Goal: Information Seeking & Learning: Learn about a topic

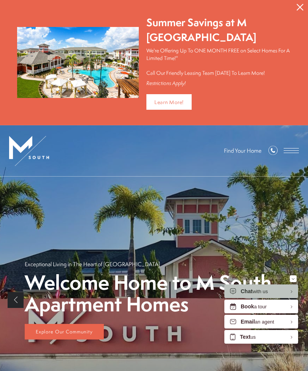
click at [289, 150] on span "Open Menu" at bounding box center [290, 150] width 15 height 5
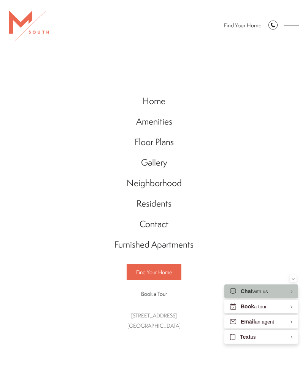
click at [160, 145] on span "Floor Plans" at bounding box center [153, 142] width 39 height 12
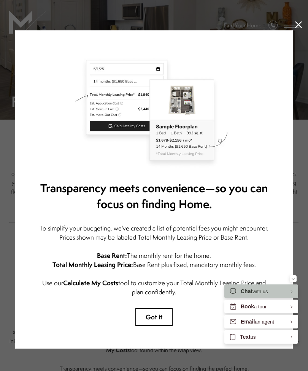
click at [296, 24] on icon at bounding box center [298, 24] width 7 height 7
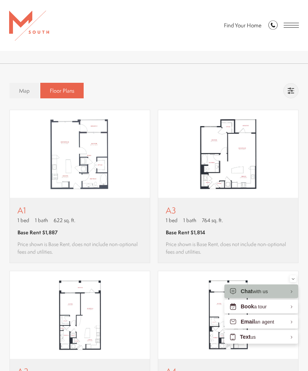
scroll to position [301, 0]
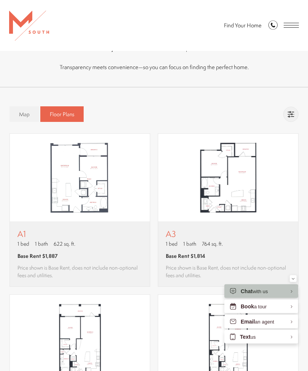
click at [243, 171] on img "View floor plan A3" at bounding box center [228, 178] width 140 height 88
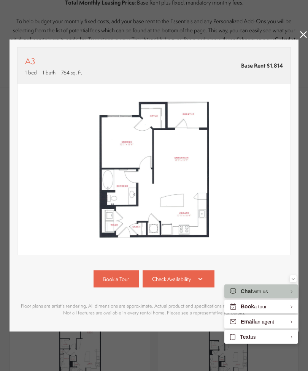
click at [303, 36] on icon at bounding box center [303, 34] width 7 height 7
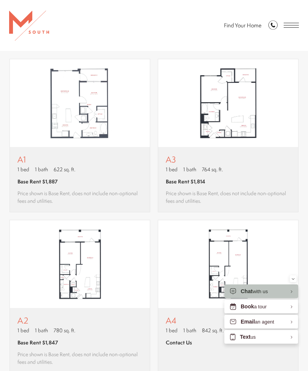
scroll to position [371, 0]
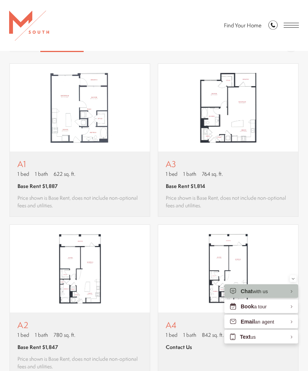
click at [79, 265] on img "View floor plan A2" at bounding box center [80, 269] width 140 height 88
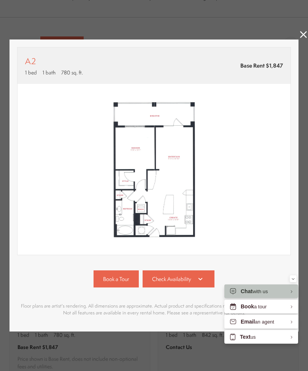
click at [303, 35] on icon at bounding box center [303, 34] width 7 height 7
